Goal: Navigation & Orientation: Find specific page/section

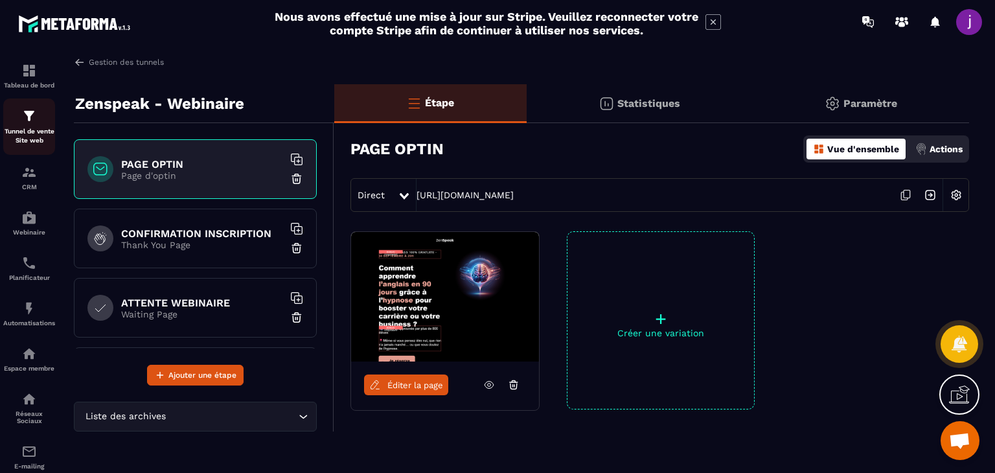
scroll to position [45, 0]
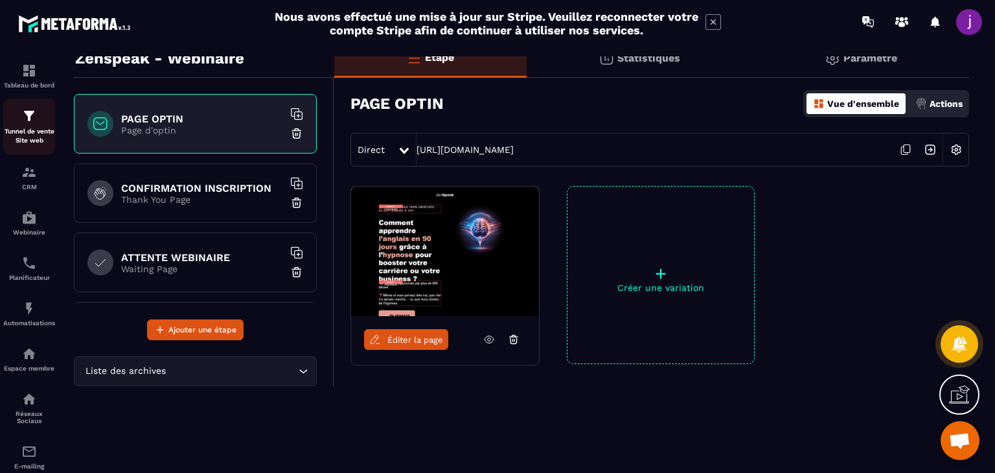
click at [28, 130] on p "Tunnel de vente Site web" at bounding box center [29, 136] width 52 height 18
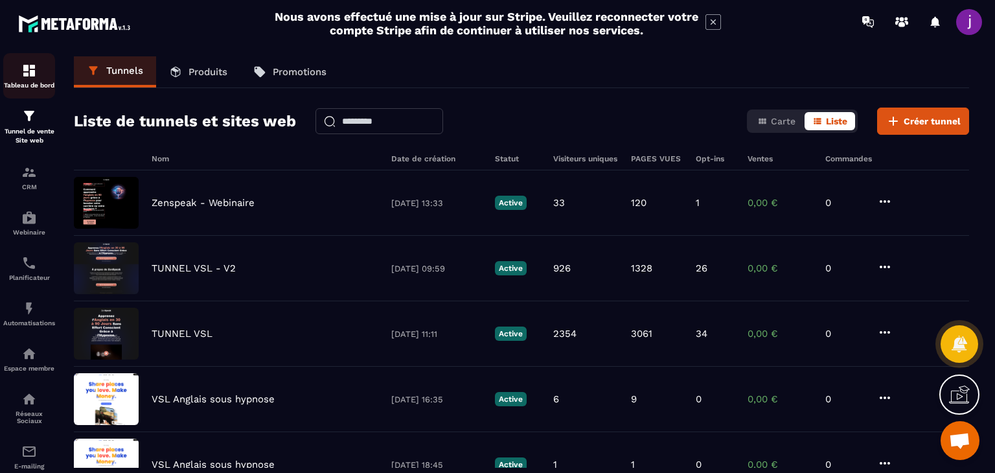
click at [28, 84] on p "Tableau de bord" at bounding box center [29, 85] width 52 height 7
click at [19, 167] on div "CRM" at bounding box center [29, 178] width 52 height 26
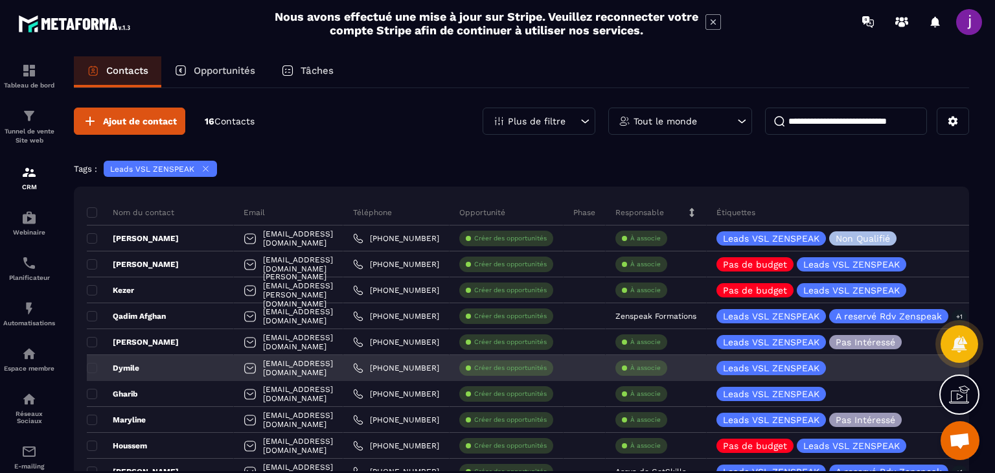
click at [169, 371] on div "Dymile" at bounding box center [160, 368] width 147 height 26
